Goal: Task Accomplishment & Management: Manage account settings

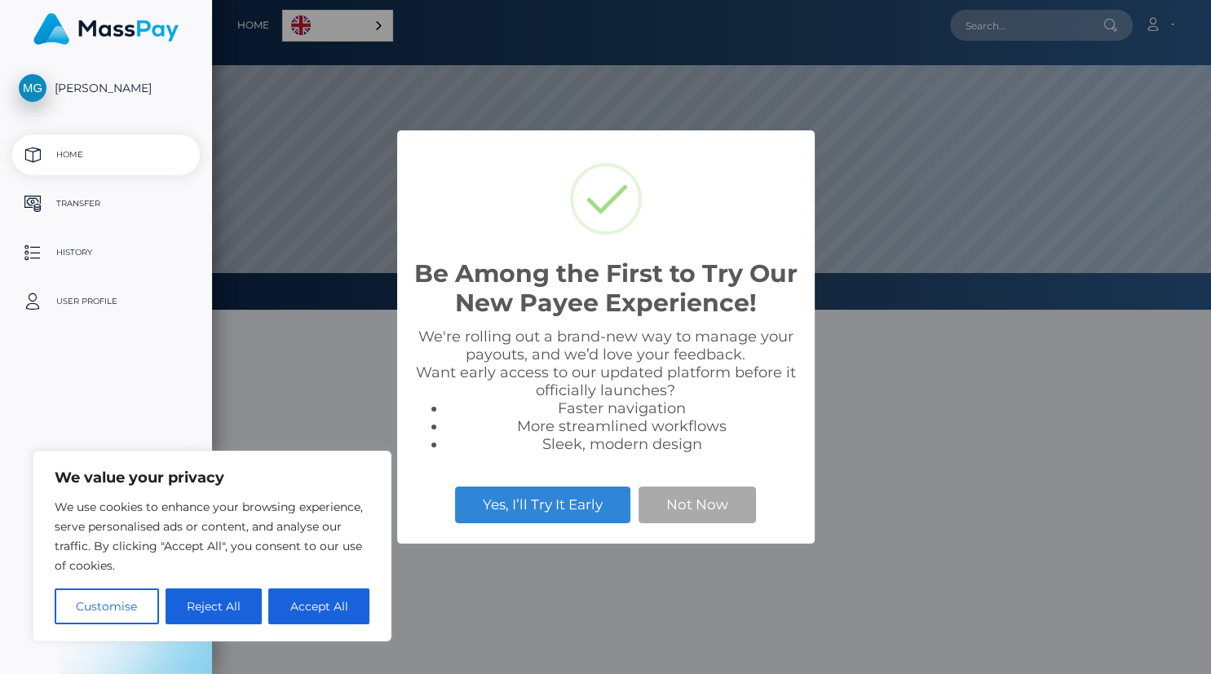
scroll to position [310, 998]
select select
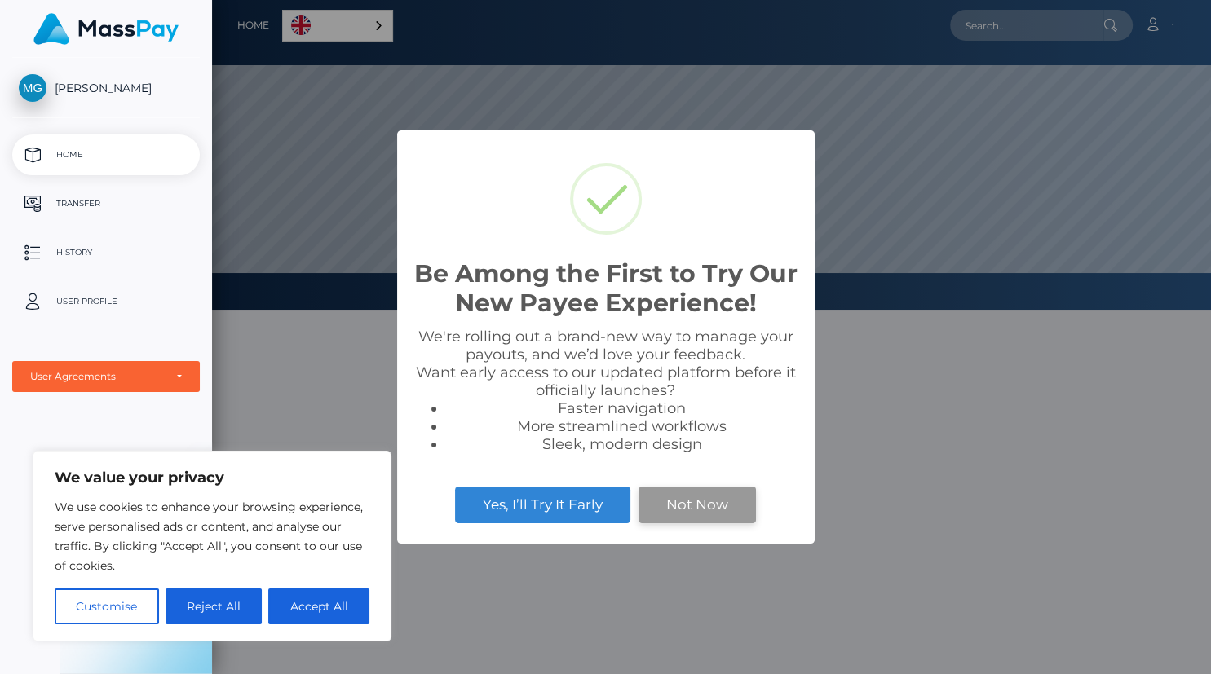
click at [673, 510] on button "Not Now" at bounding box center [696, 505] width 117 height 36
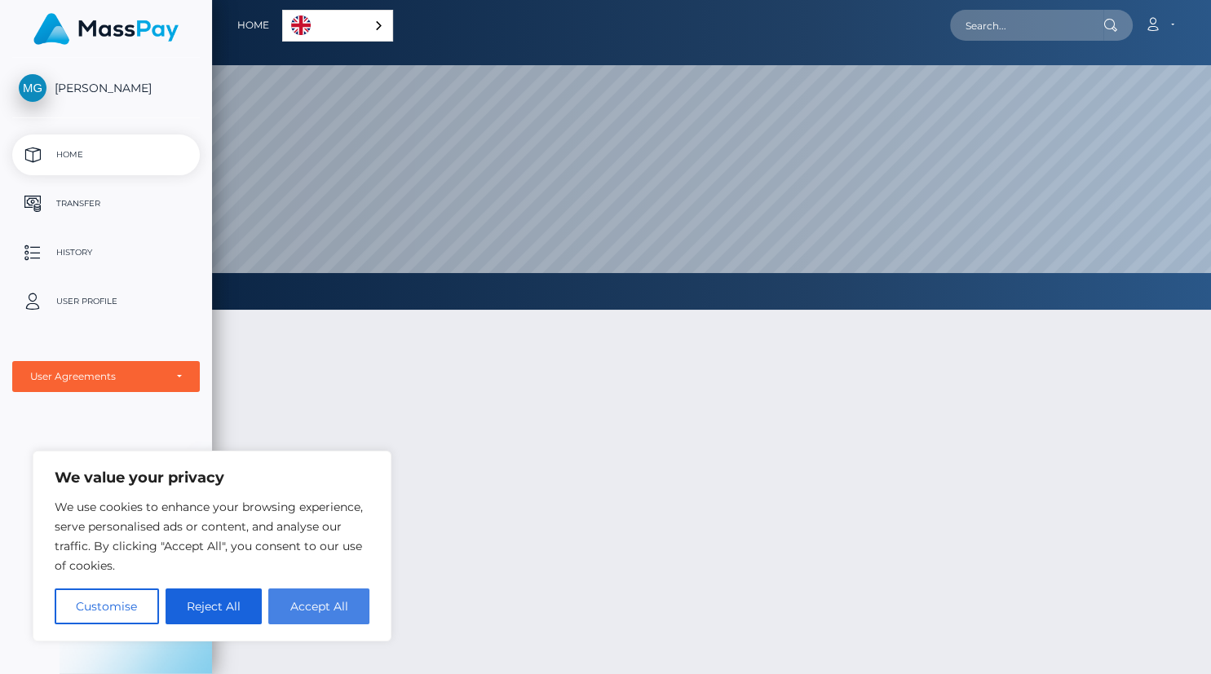
click at [337, 607] on button "Accept All" at bounding box center [318, 607] width 101 height 36
checkbox input "true"
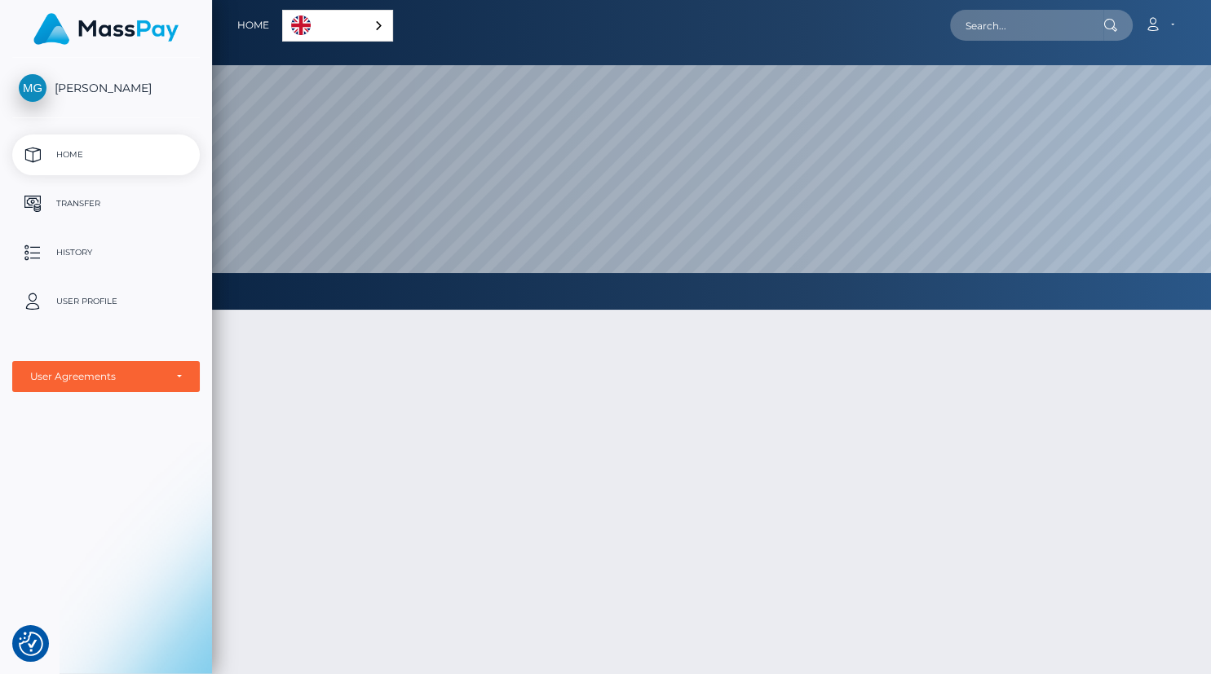
click at [373, 29] on div "English" at bounding box center [337, 26] width 111 height 32
click at [373, 29] on link "English" at bounding box center [340, 26] width 115 height 30
click at [77, 207] on p "Transfer" at bounding box center [106, 204] width 174 height 24
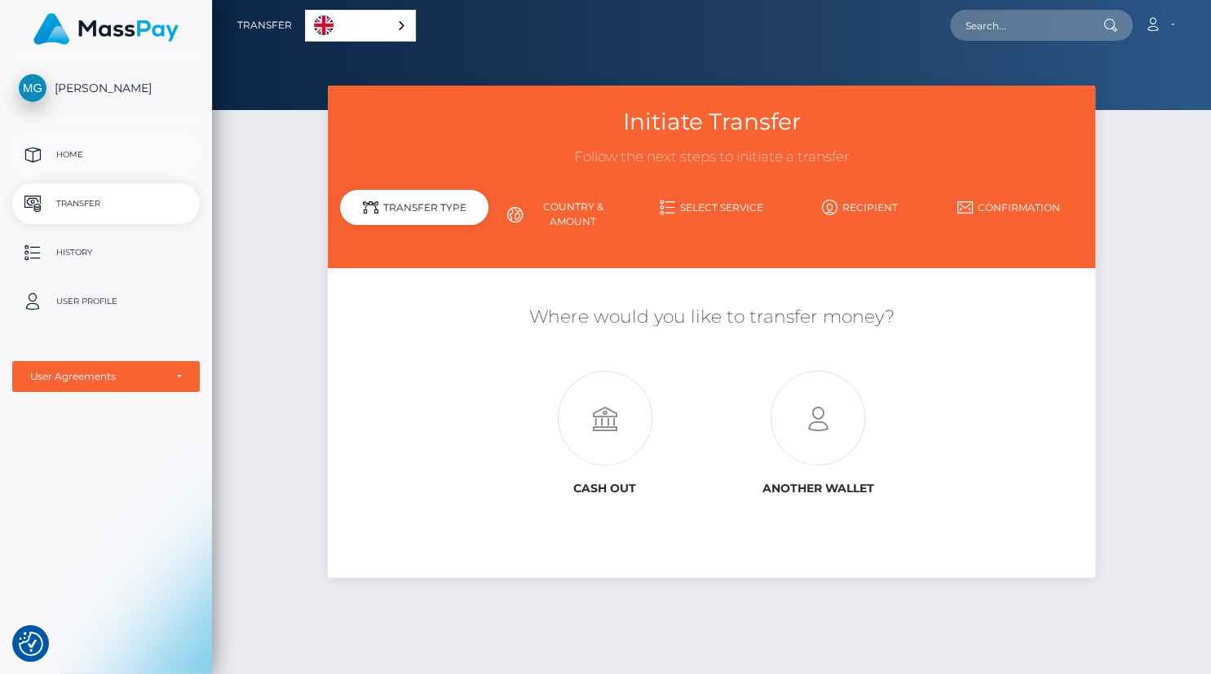
click at [90, 168] on link "Home" at bounding box center [106, 155] width 188 height 41
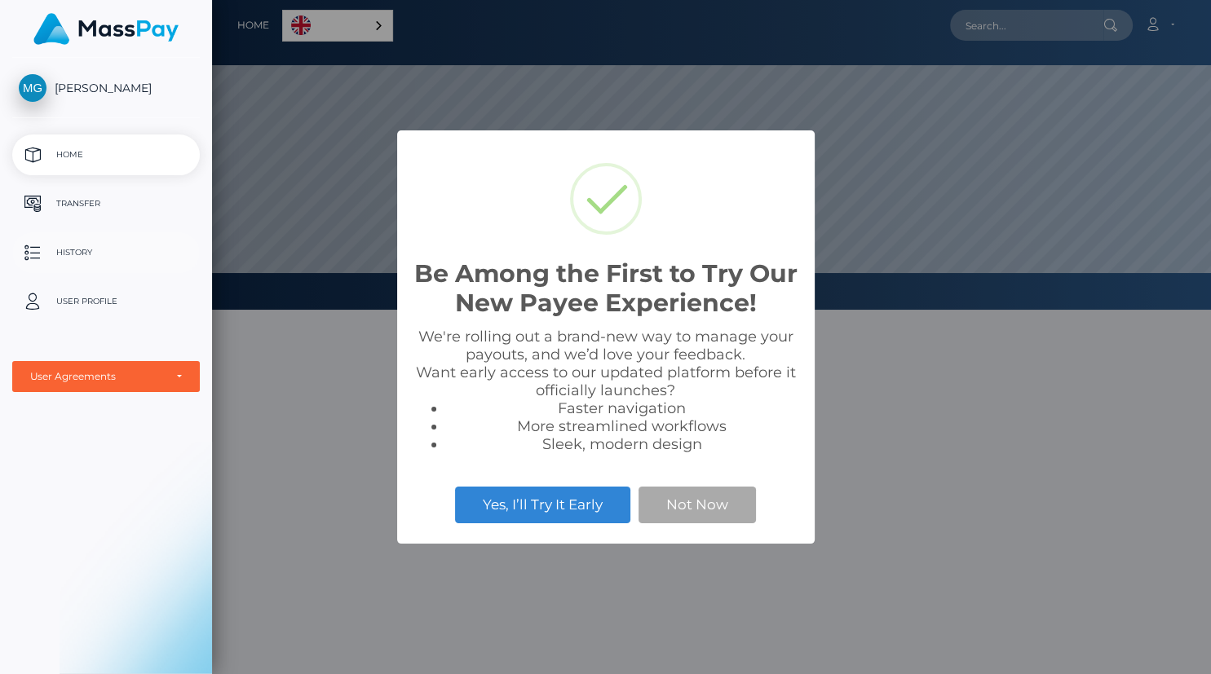
scroll to position [310, 998]
click at [680, 510] on button "Not Now" at bounding box center [696, 505] width 117 height 36
